Goal: Task Accomplishment & Management: Use online tool/utility

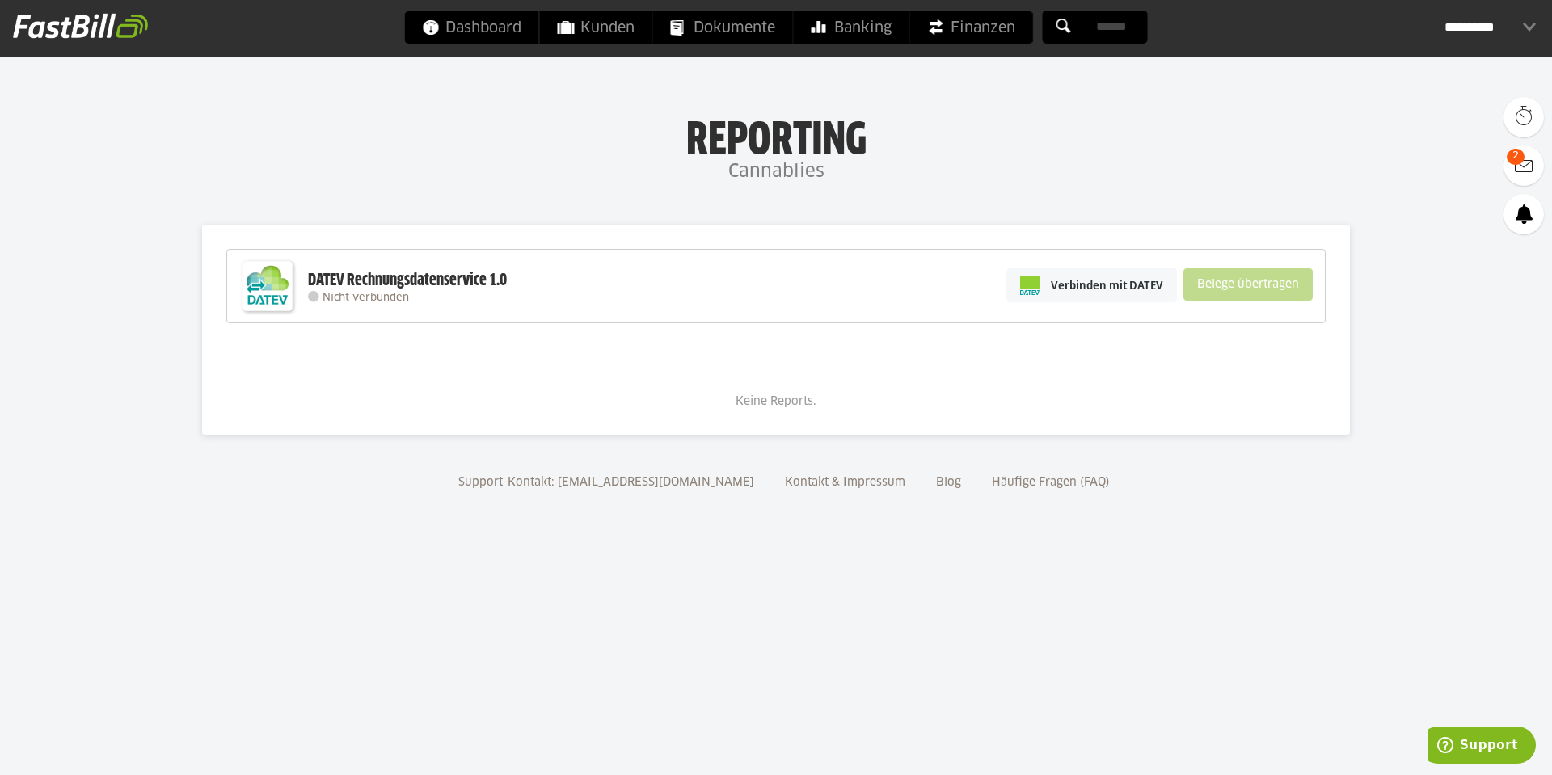
click at [1500, 16] on div "**********" at bounding box center [1490, 27] width 91 height 32
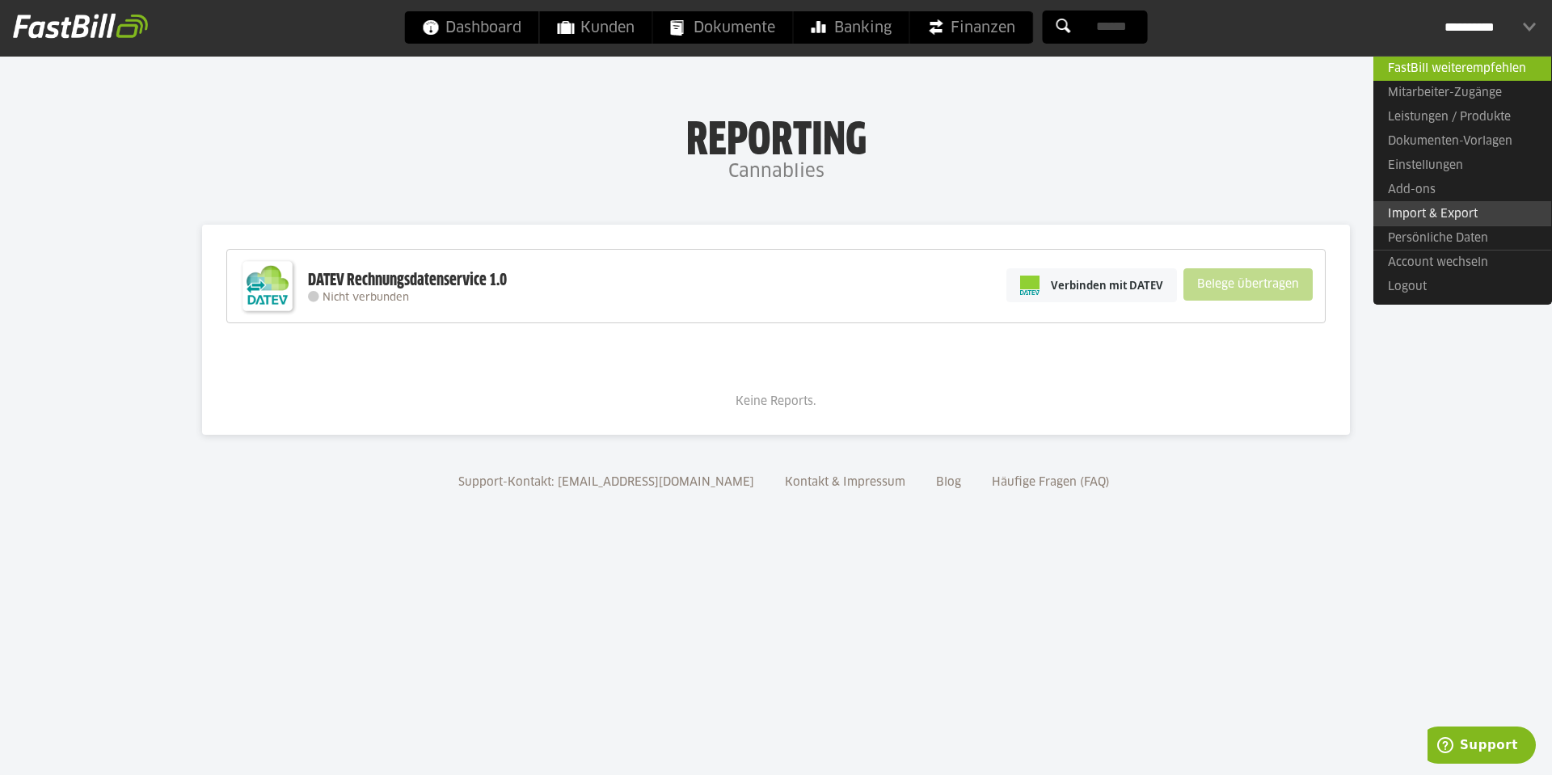
click at [1473, 217] on link "Import & Export" at bounding box center [1463, 213] width 178 height 25
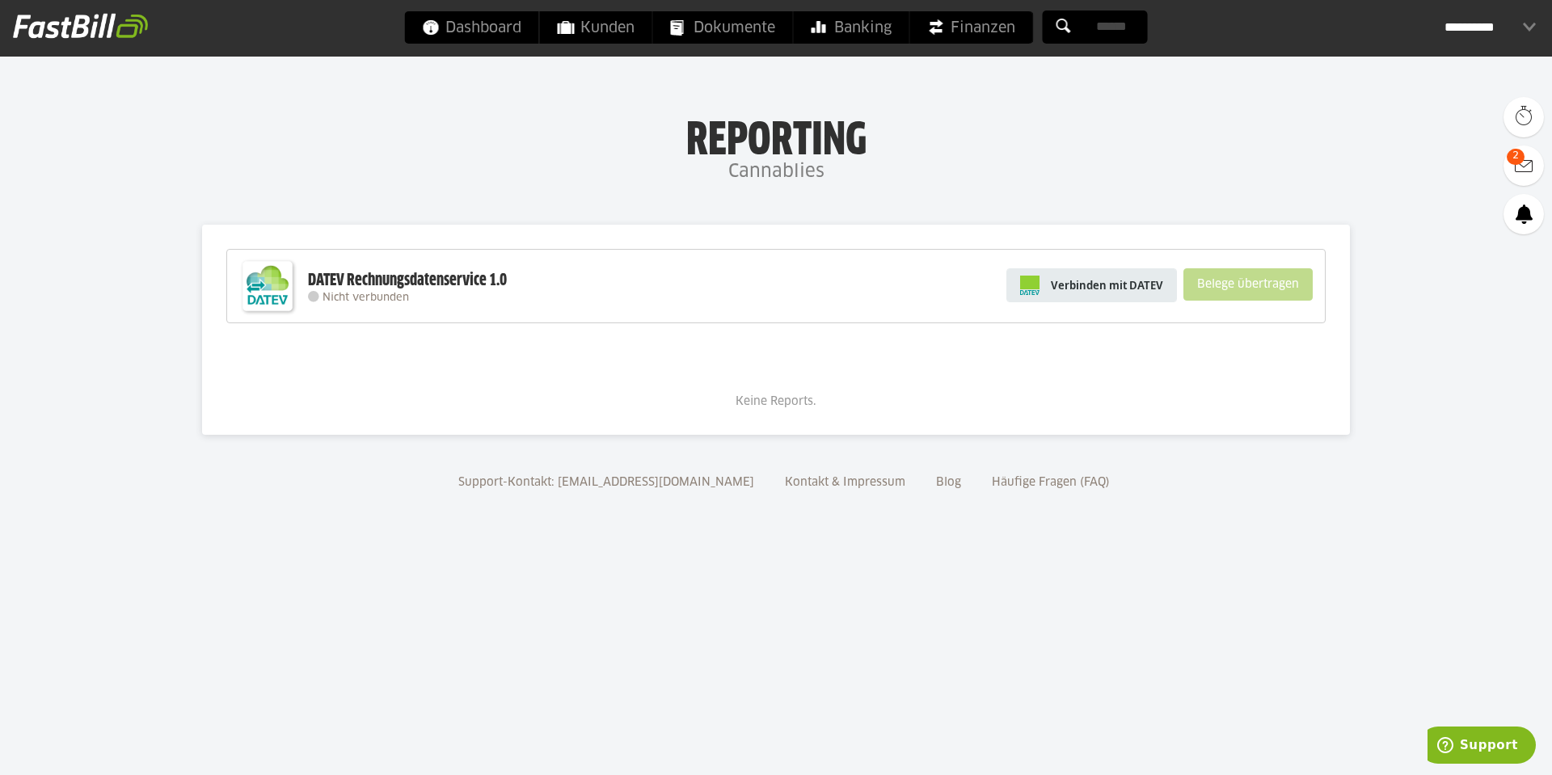
click at [1069, 273] on link "Verbinden mit DATEV" at bounding box center [1092, 285] width 171 height 34
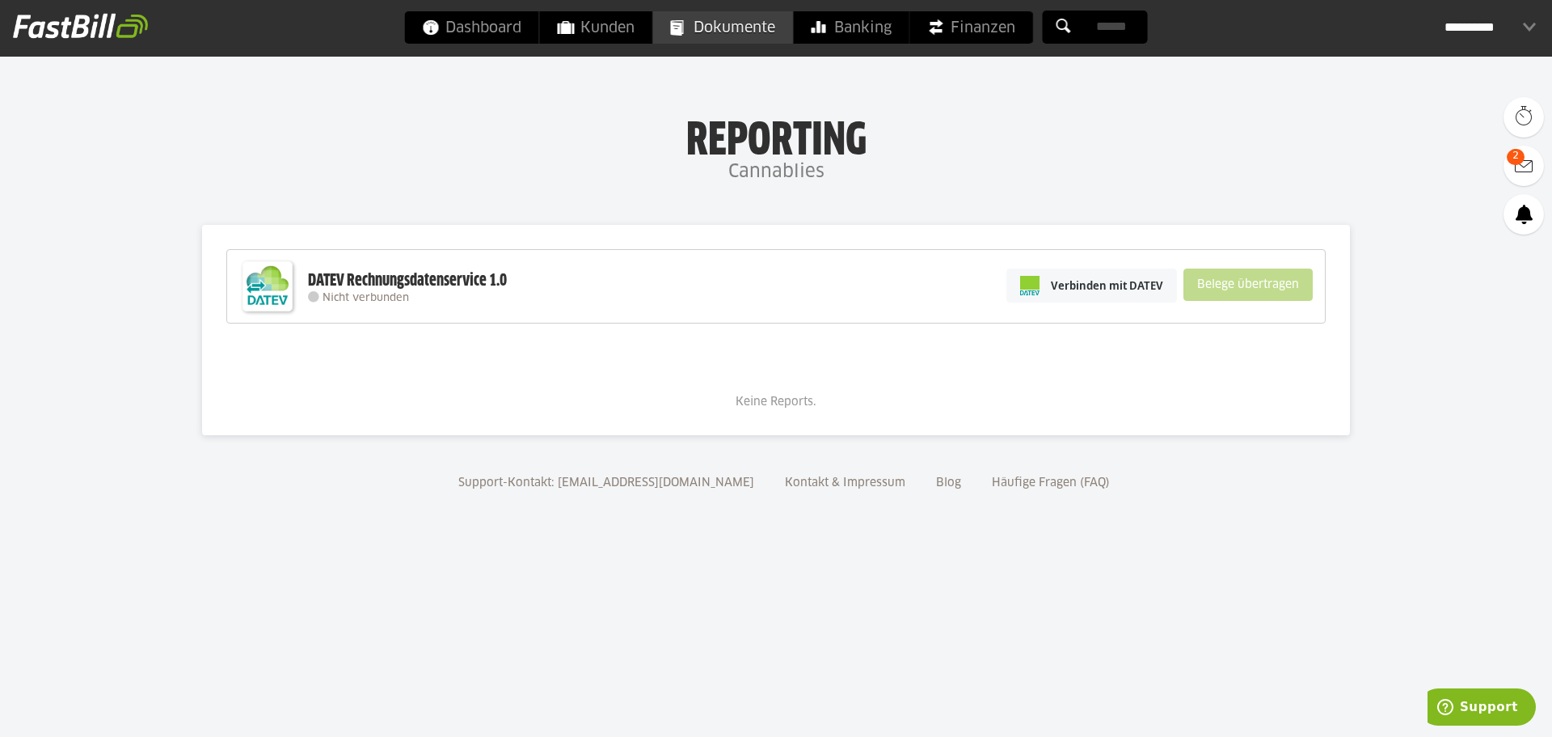
click at [699, 34] on span "Dokumente" at bounding box center [723, 27] width 104 height 32
